Goal: Transaction & Acquisition: Purchase product/service

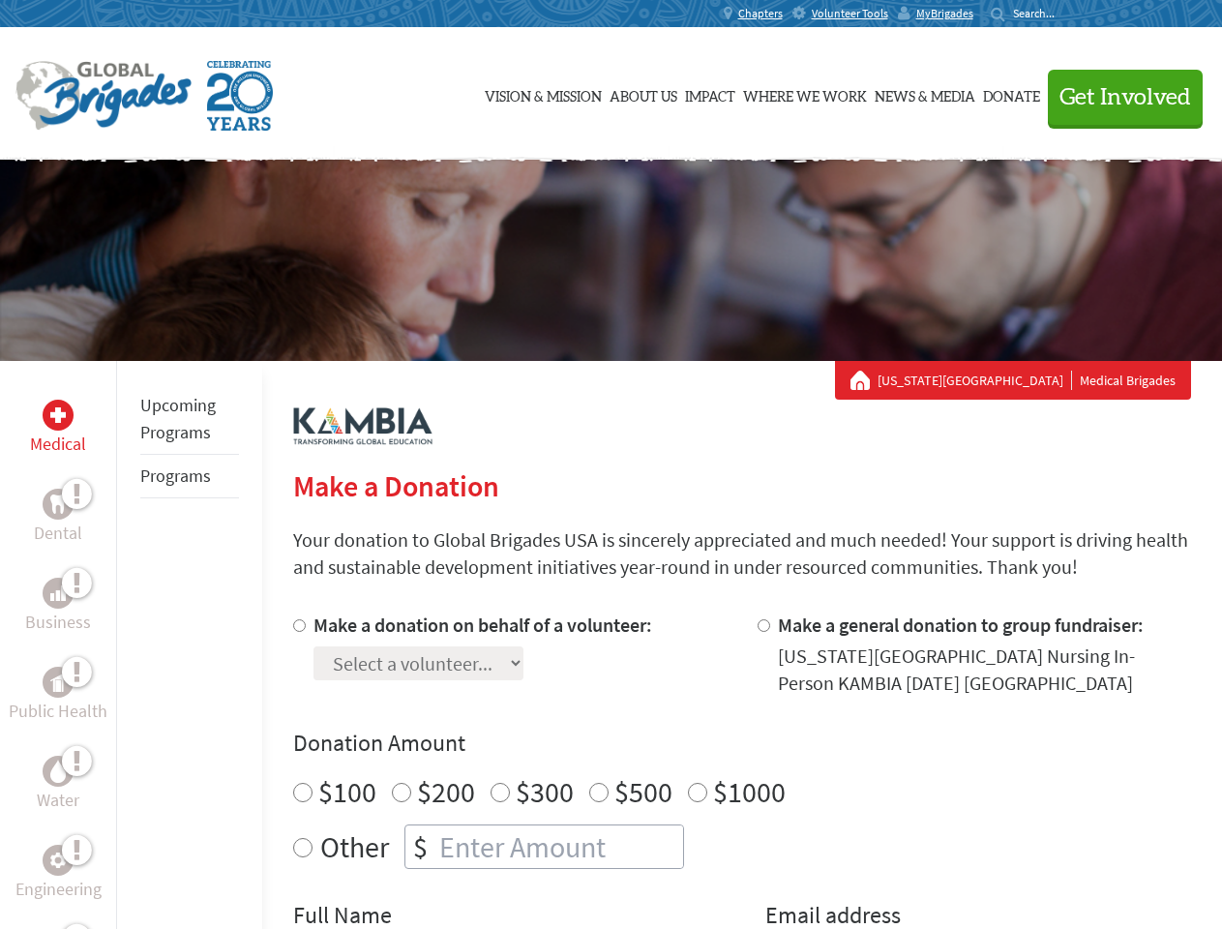
click at [1069, 14] on div "Search for:" at bounding box center [1029, 13] width 77 height 15
click at [1117, 97] on span "Get Involved" at bounding box center [1126, 97] width 132 height 23
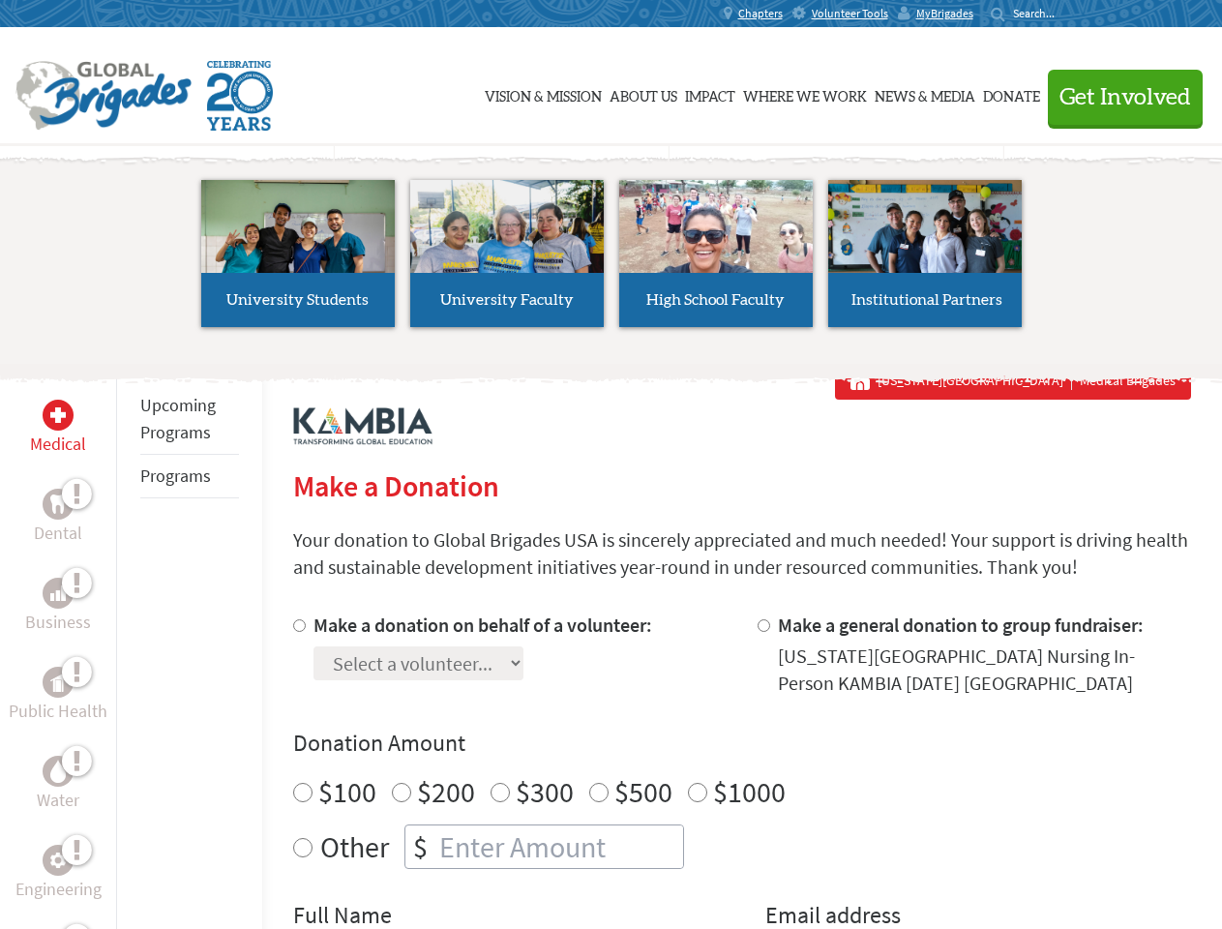
click at [612, 260] on li "High School Faculty" at bounding box center [716, 254] width 209 height 178
click at [130, 645] on div "Upcoming Programs Programs" at bounding box center [189, 825] width 146 height 929
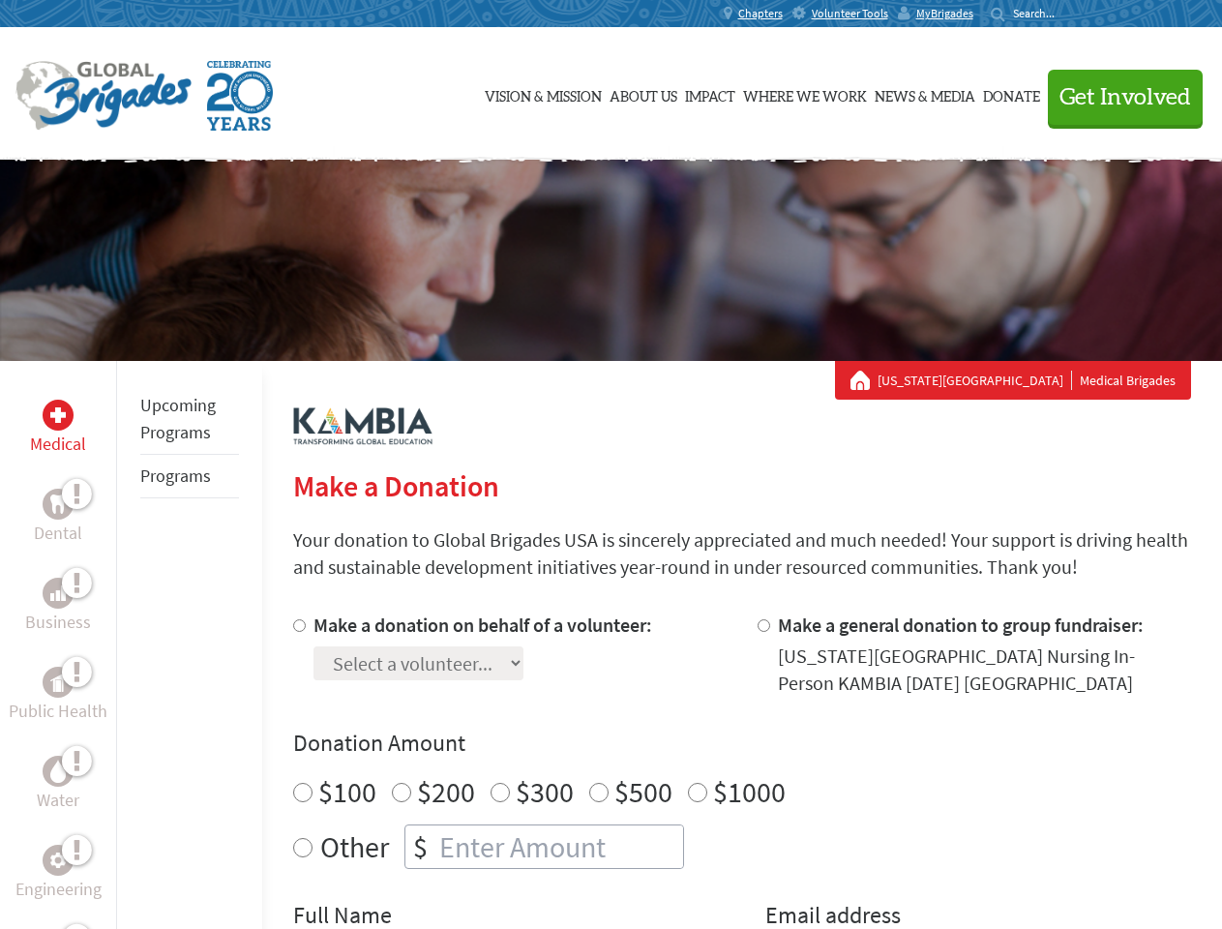
click at [741, 770] on div "Donation Amount $100 $200 $300 $500 $1000 Other $" at bounding box center [742, 798] width 898 height 141
click at [297, 625] on input "Make a donation on behalf of a volunteer:" at bounding box center [299, 625] width 13 height 13
radio input "true"
click at [763, 625] on input "Make a general donation to group fundraiser:" at bounding box center [764, 625] width 13 height 13
radio input "true"
